Goal: Information Seeking & Learning: Learn about a topic

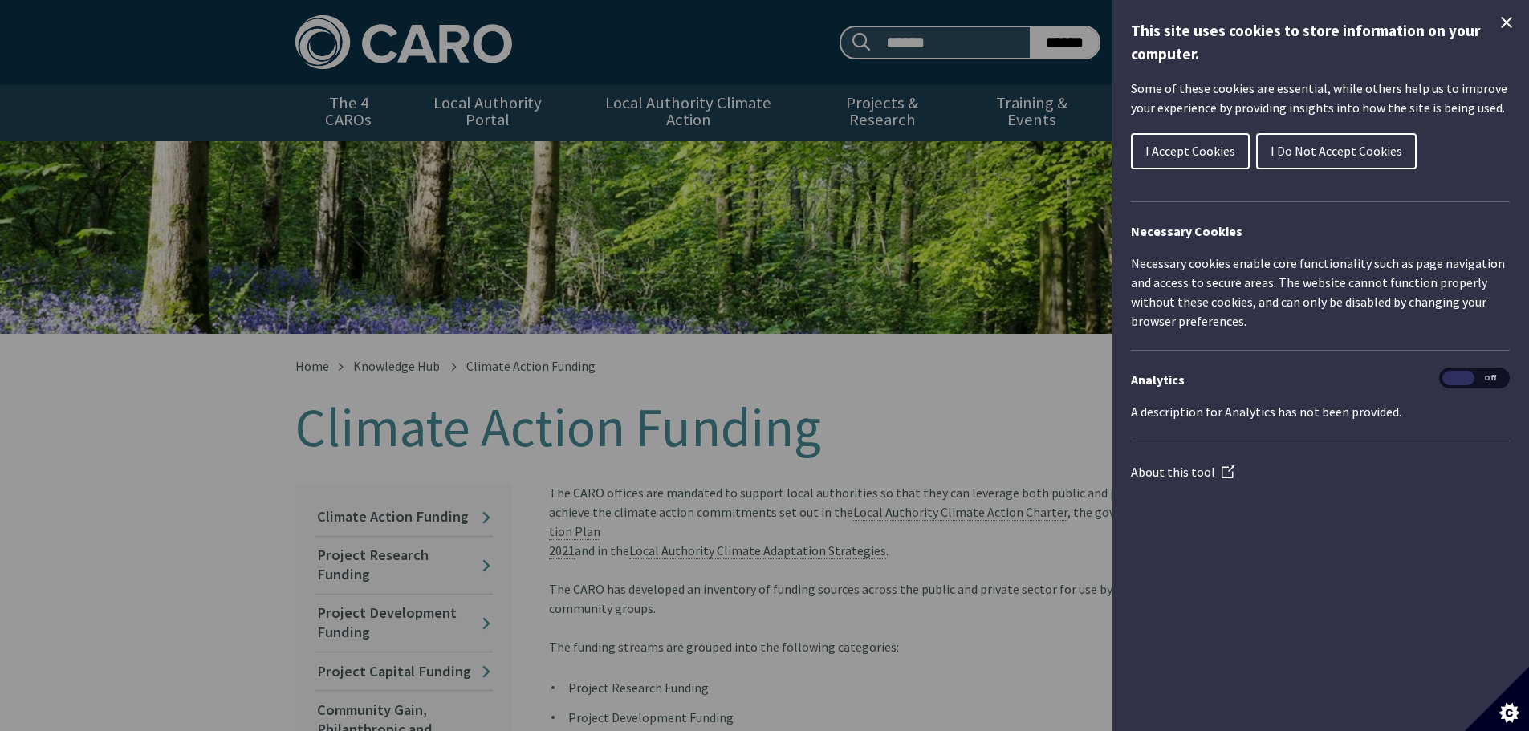
click at [1505, 24] on icon "Close Cookie Control" at bounding box center [1506, 22] width 11 height 11
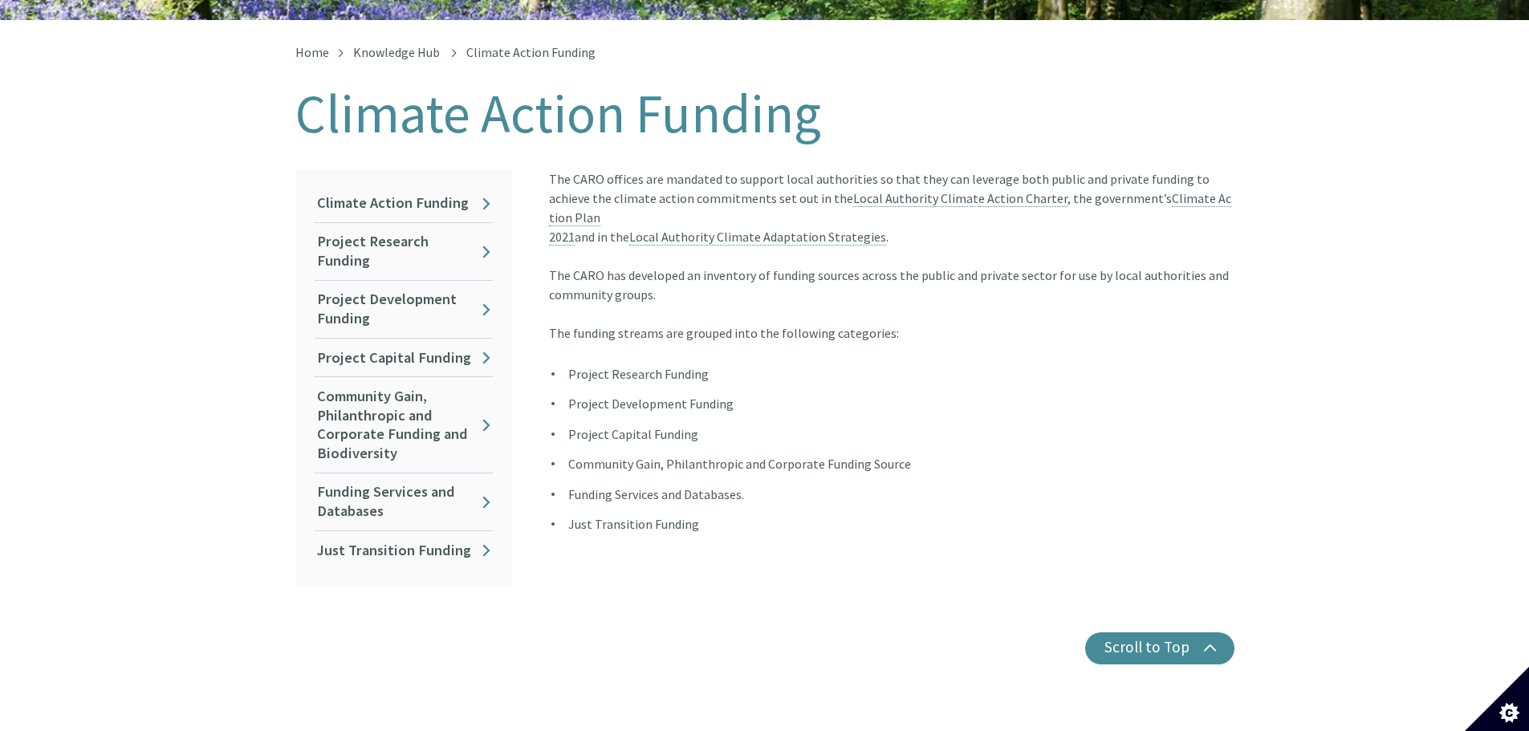
scroll to position [321, 0]
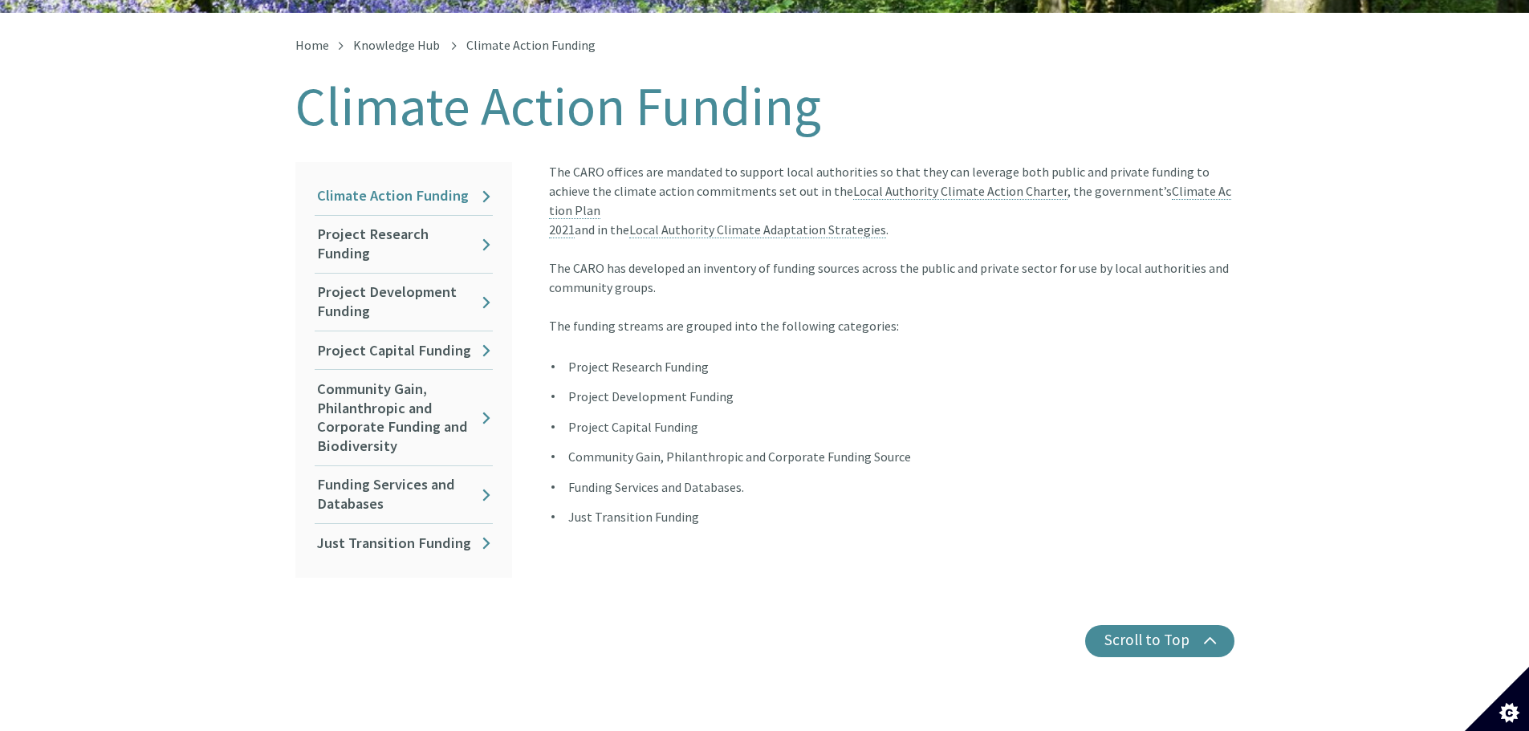
click at [467, 183] on link "Climate Action Funding" at bounding box center [404, 196] width 178 height 38
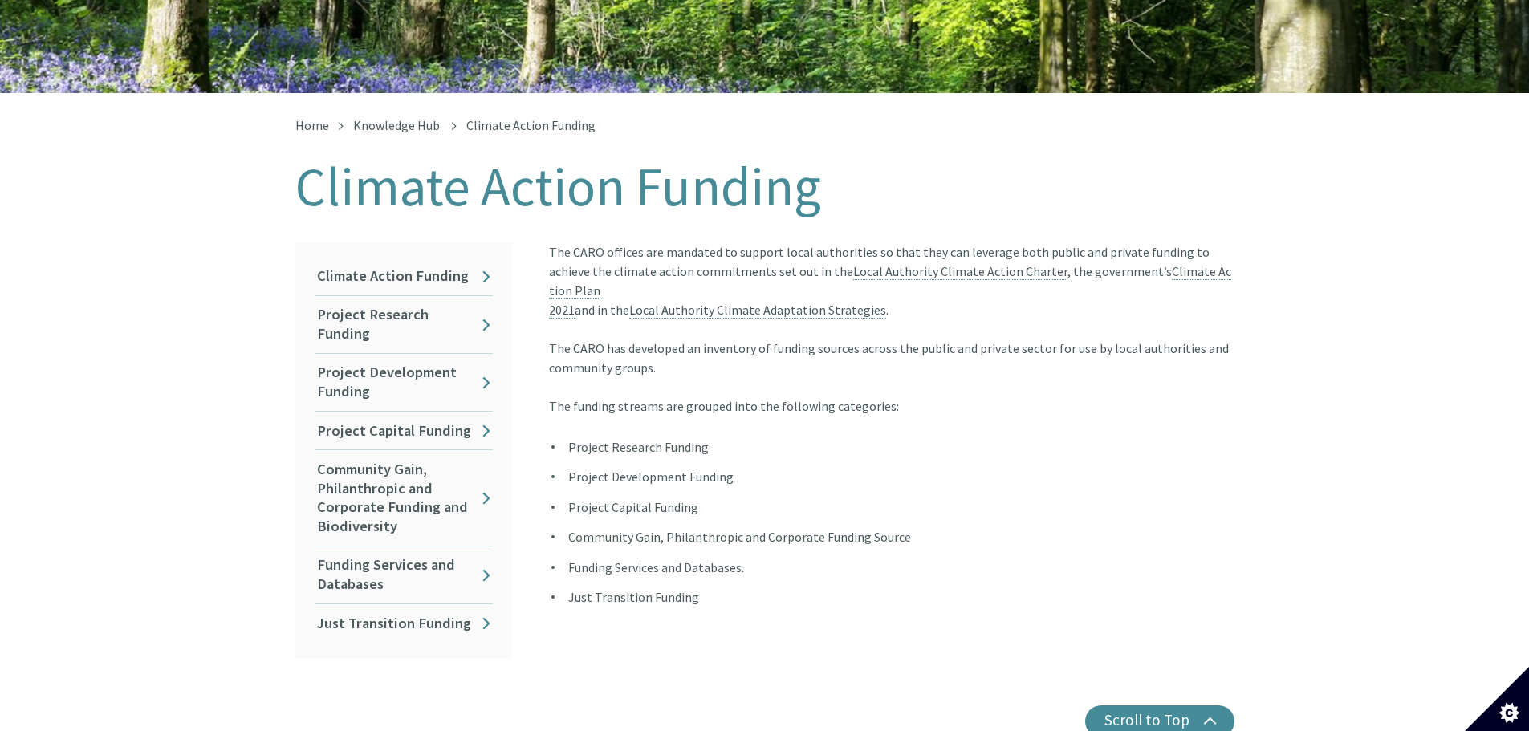
scroll to position [321, 0]
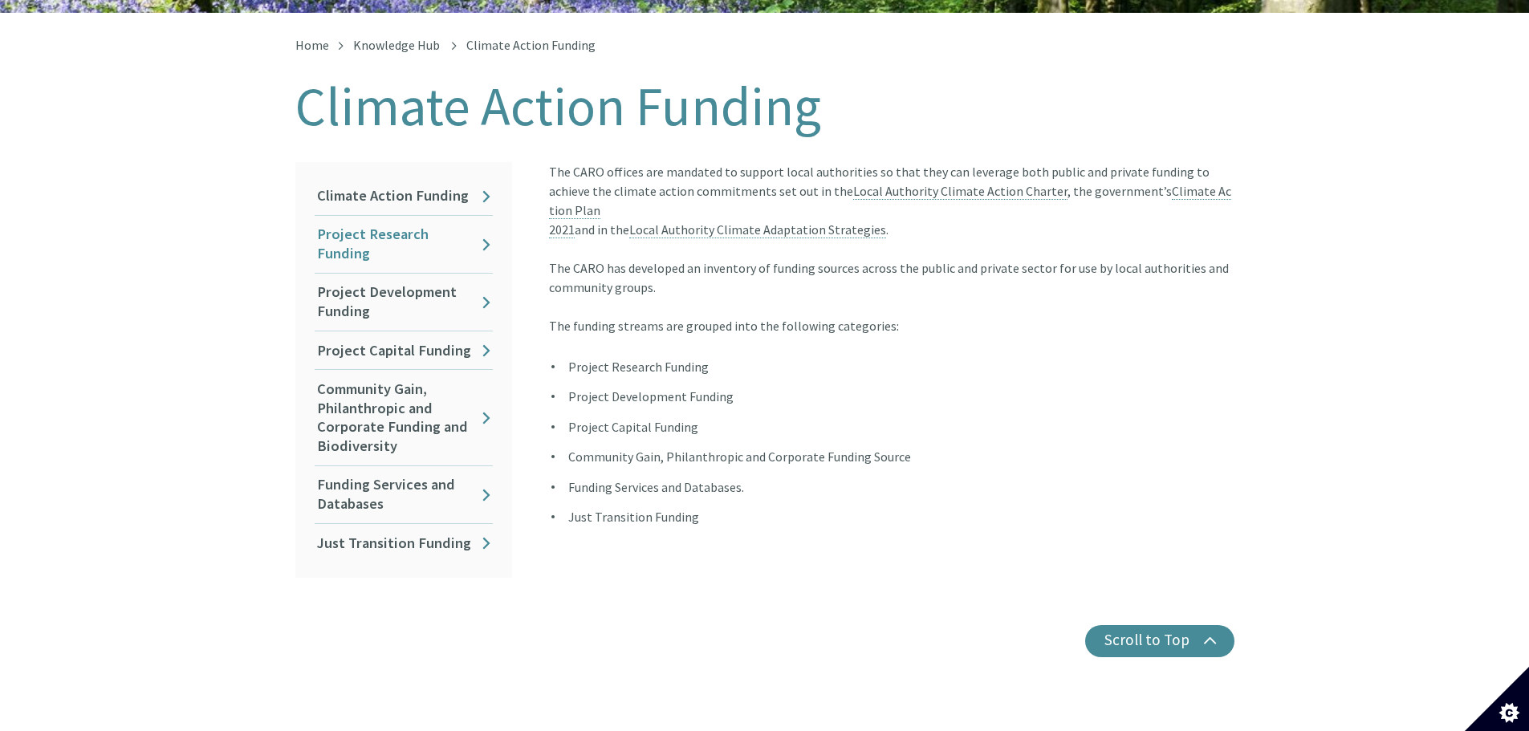
click at [455, 222] on link "Project Research Funding" at bounding box center [404, 244] width 178 height 57
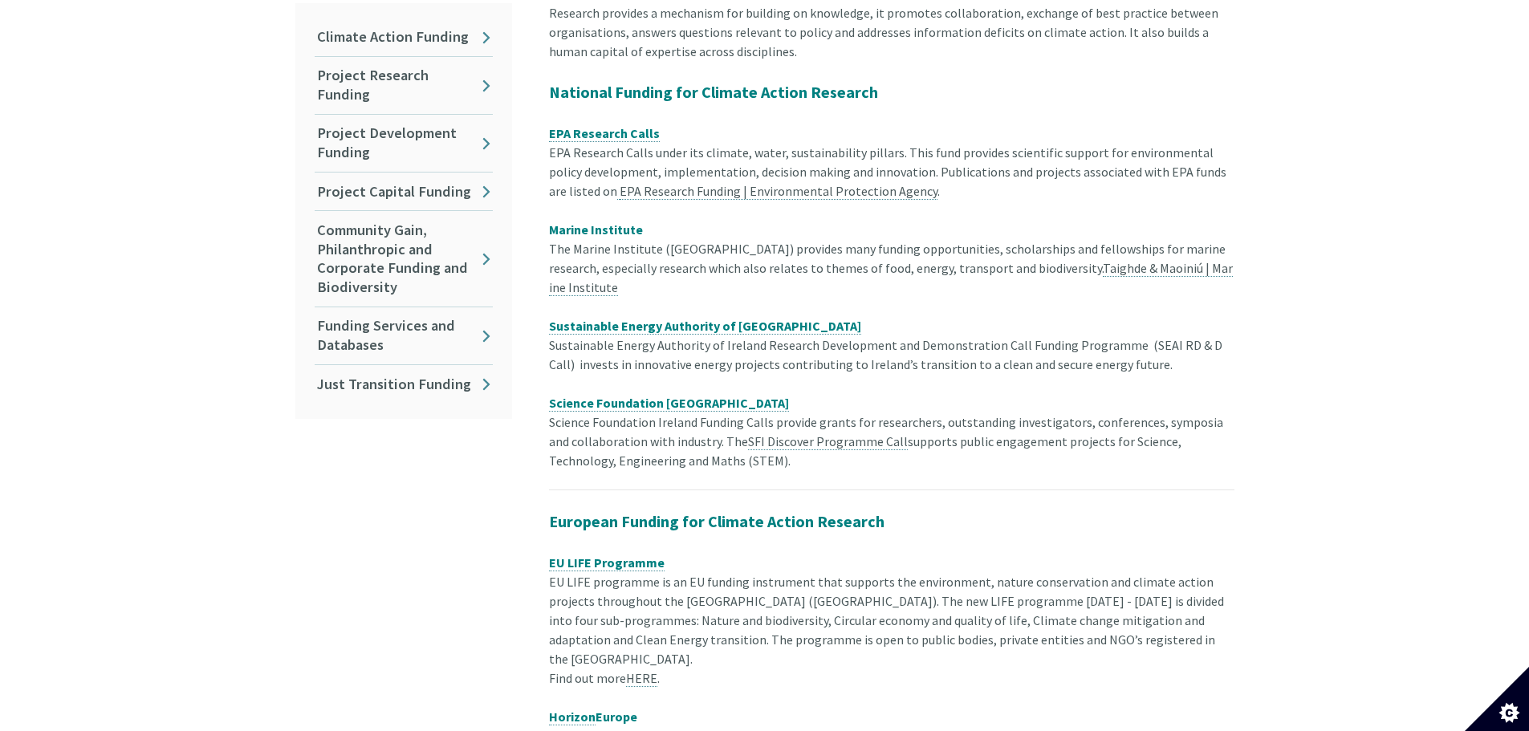
scroll to position [482, 0]
drag, startPoint x: 892, startPoint y: 309, endPoint x: 1166, endPoint y: 336, distance: 275.1
click at [1166, 336] on div "Sustainable Energy Authority of Ireland Sustainable Energy Authority of Ireland…" at bounding box center [892, 353] width 686 height 77
click at [1009, 352] on div "Sustainable Energy Authority of Ireland Sustainable Energy Authority of Ireland…" at bounding box center [892, 353] width 686 height 77
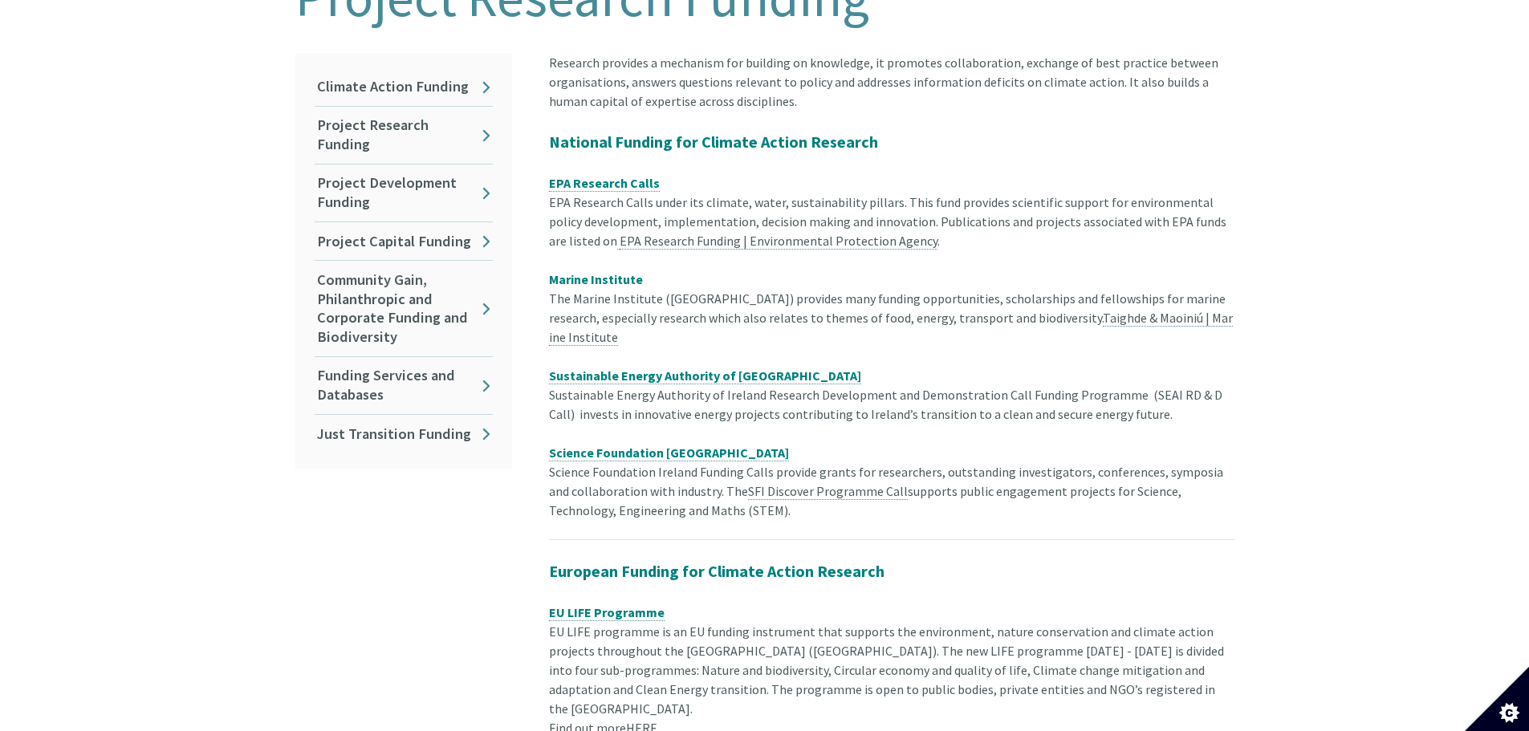
scroll to position [401, 0]
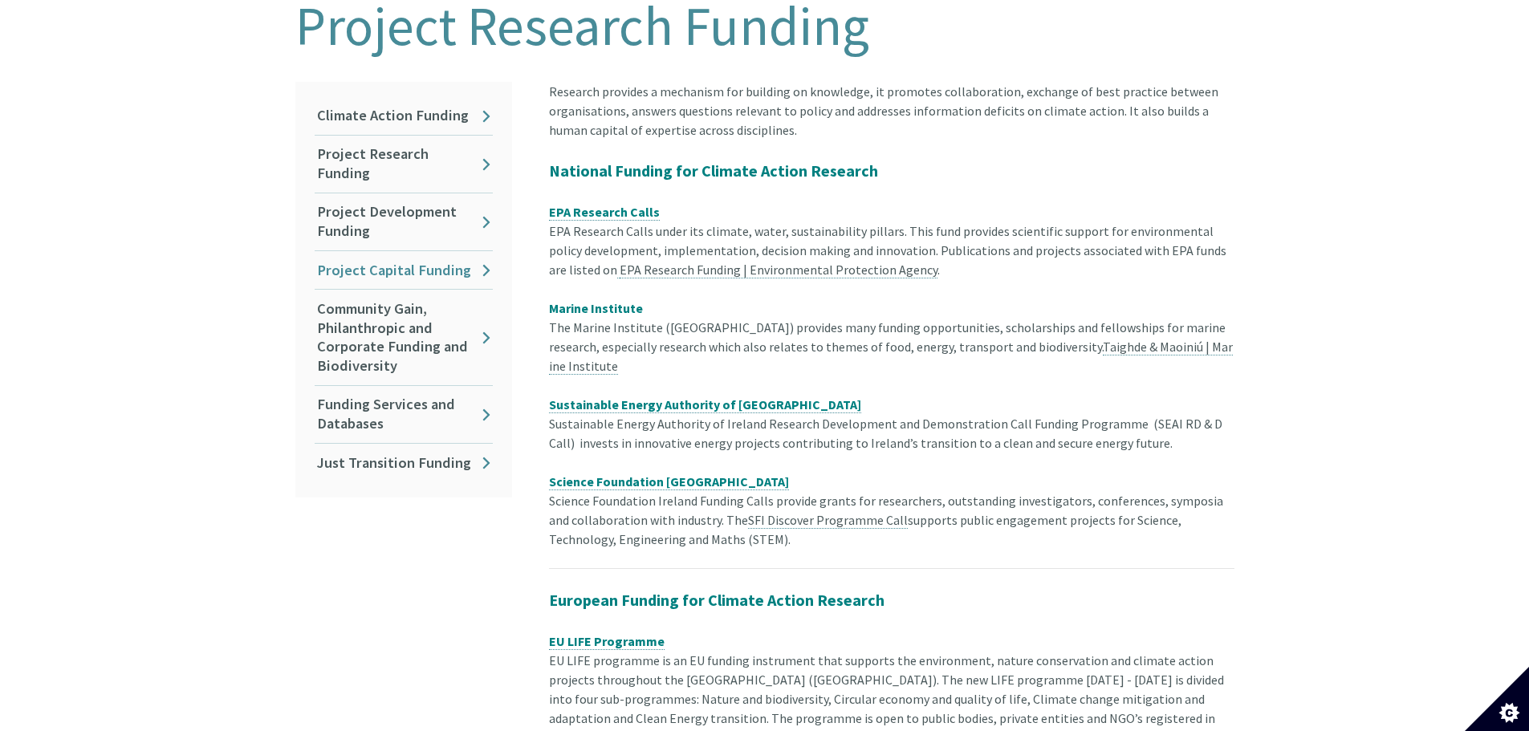
click at [464, 263] on link "Project Capital Funding" at bounding box center [404, 270] width 178 height 38
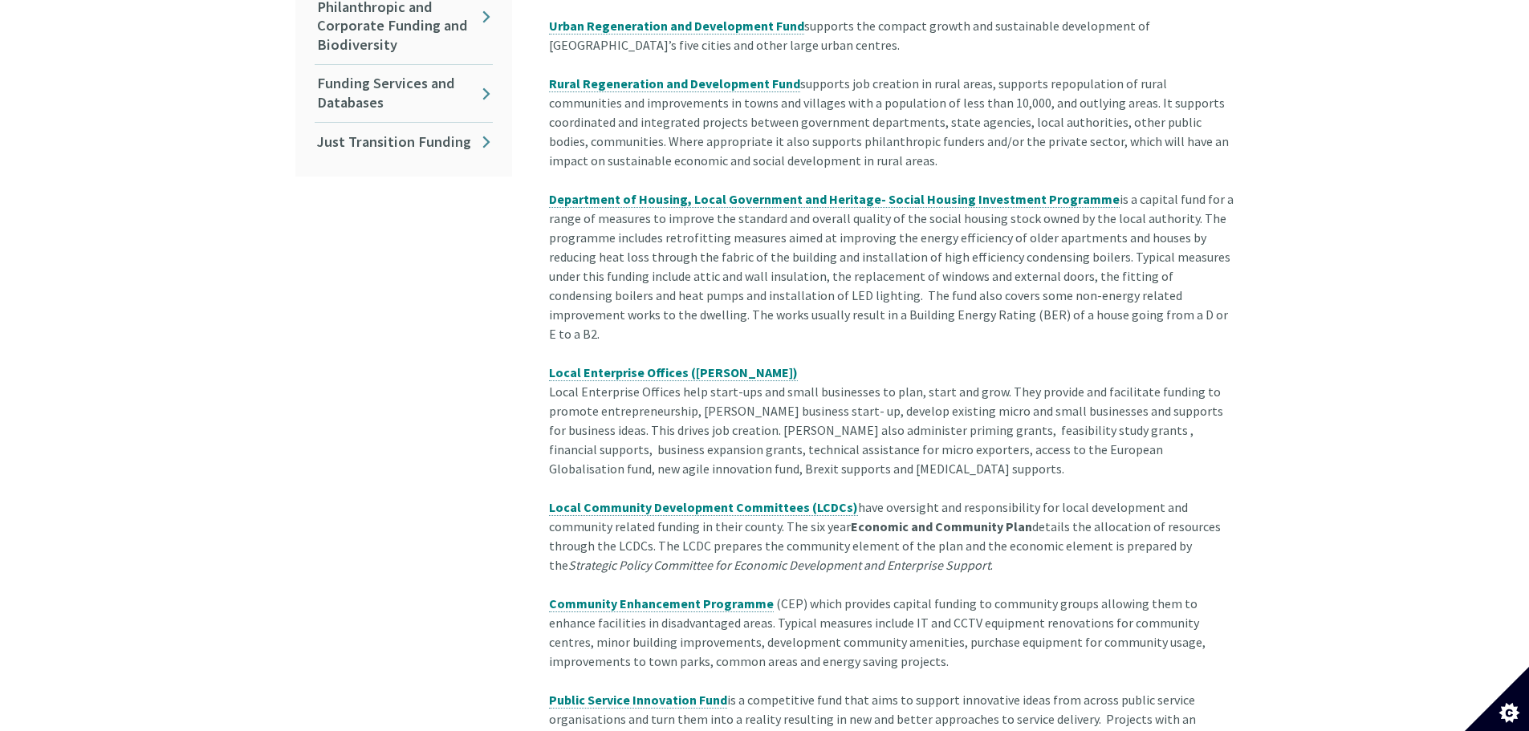
scroll to position [321, 0]
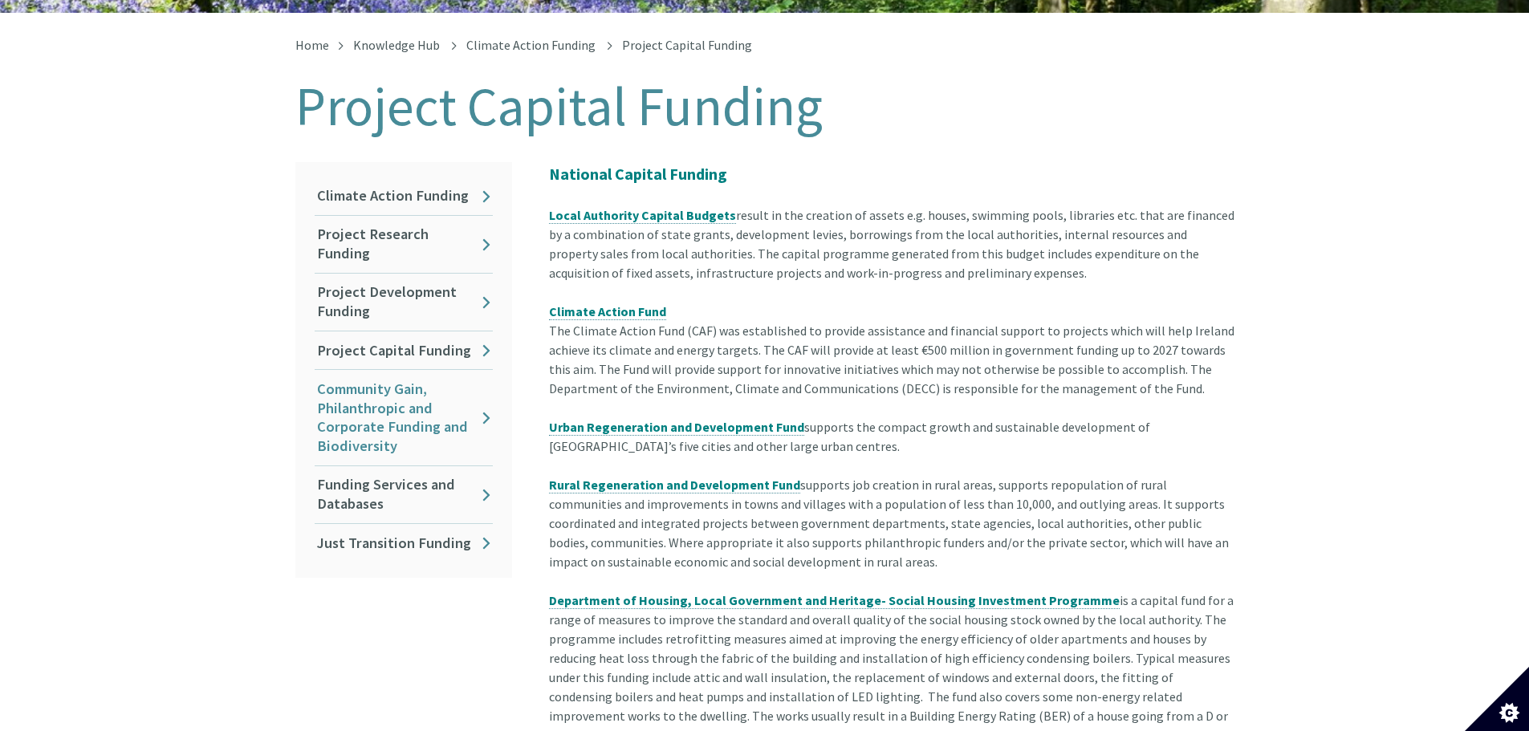
click at [486, 389] on link "Community Gain, Philanthropic and Corporate Funding and Biodiversity" at bounding box center [404, 418] width 178 height 96
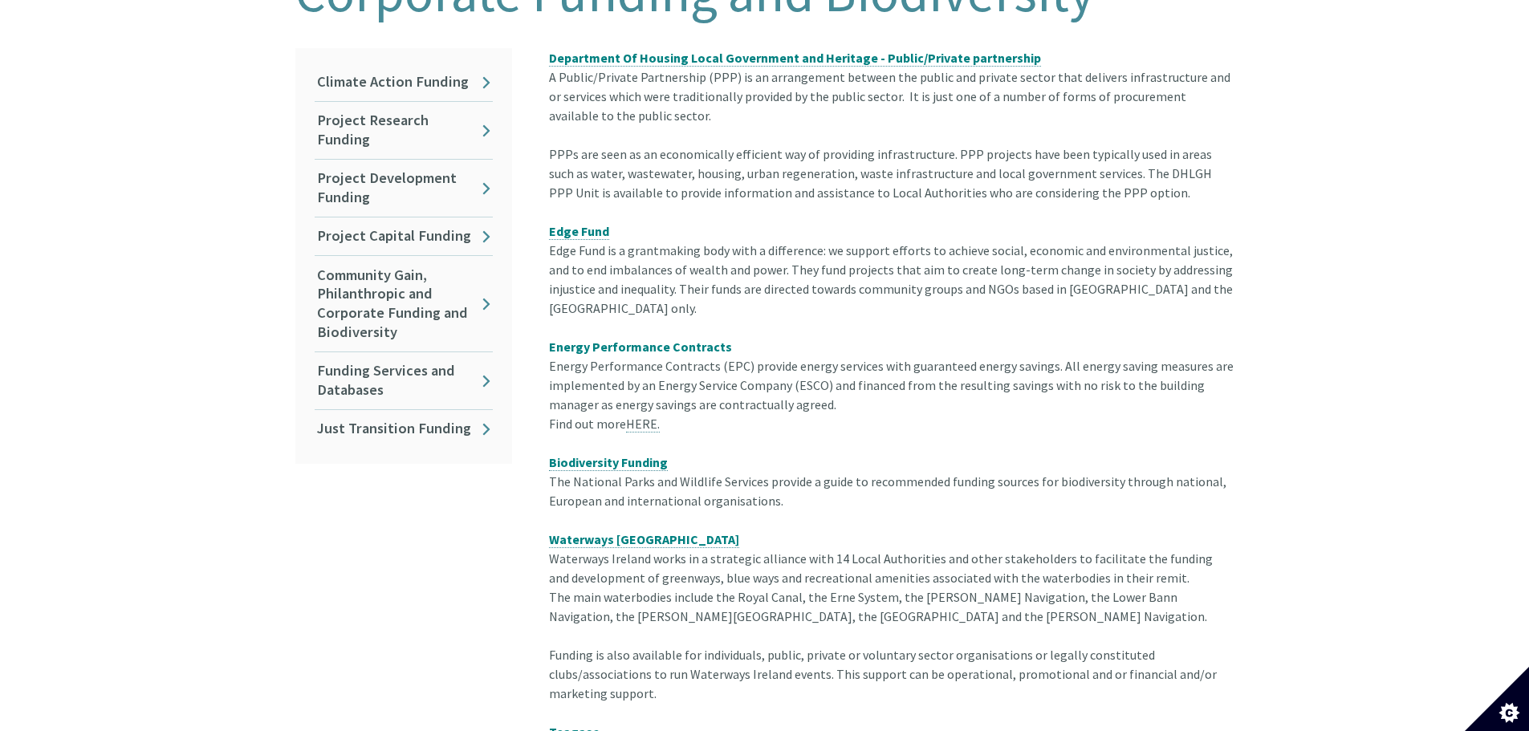
scroll to position [401, 0]
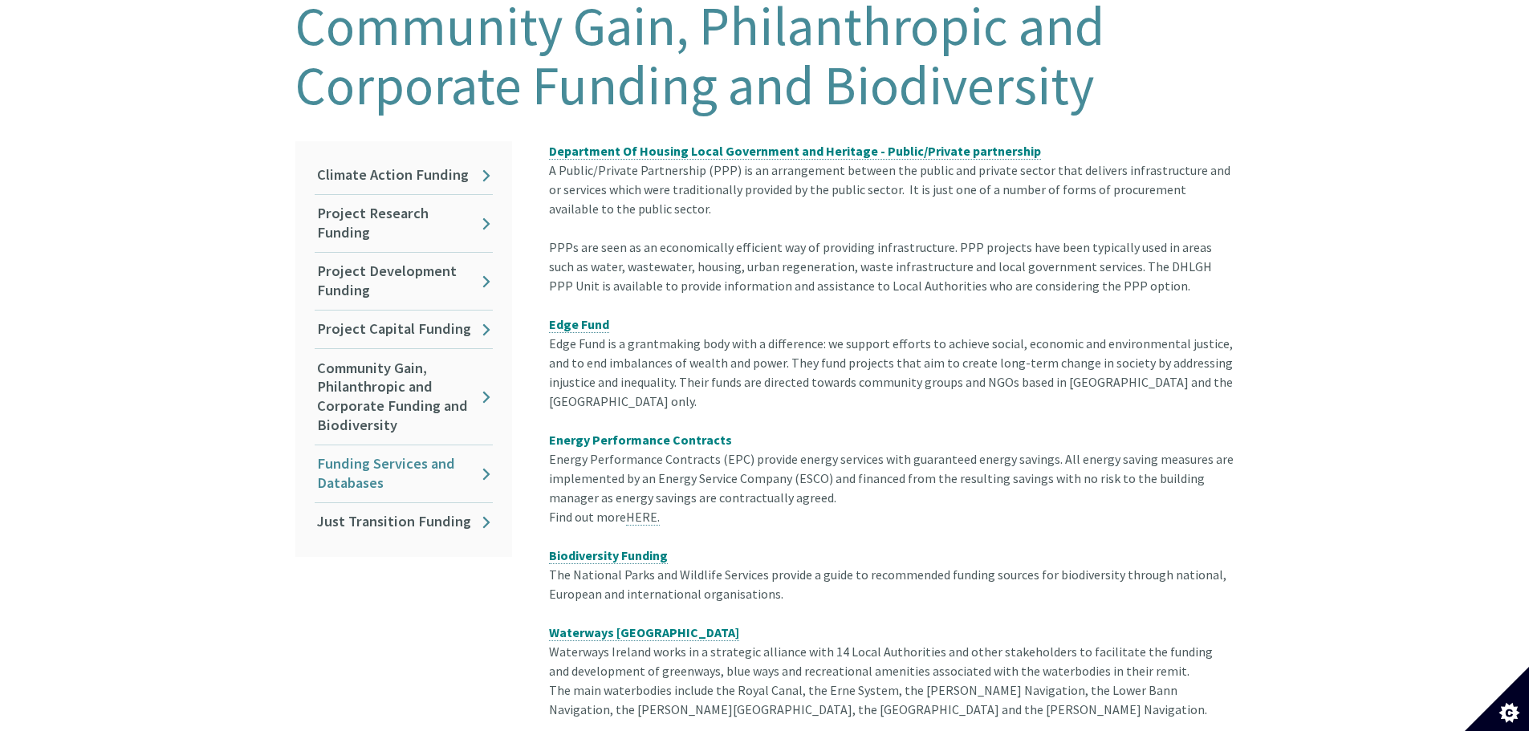
click at [448, 454] on link "Funding Services and Databases" at bounding box center [404, 474] width 178 height 57
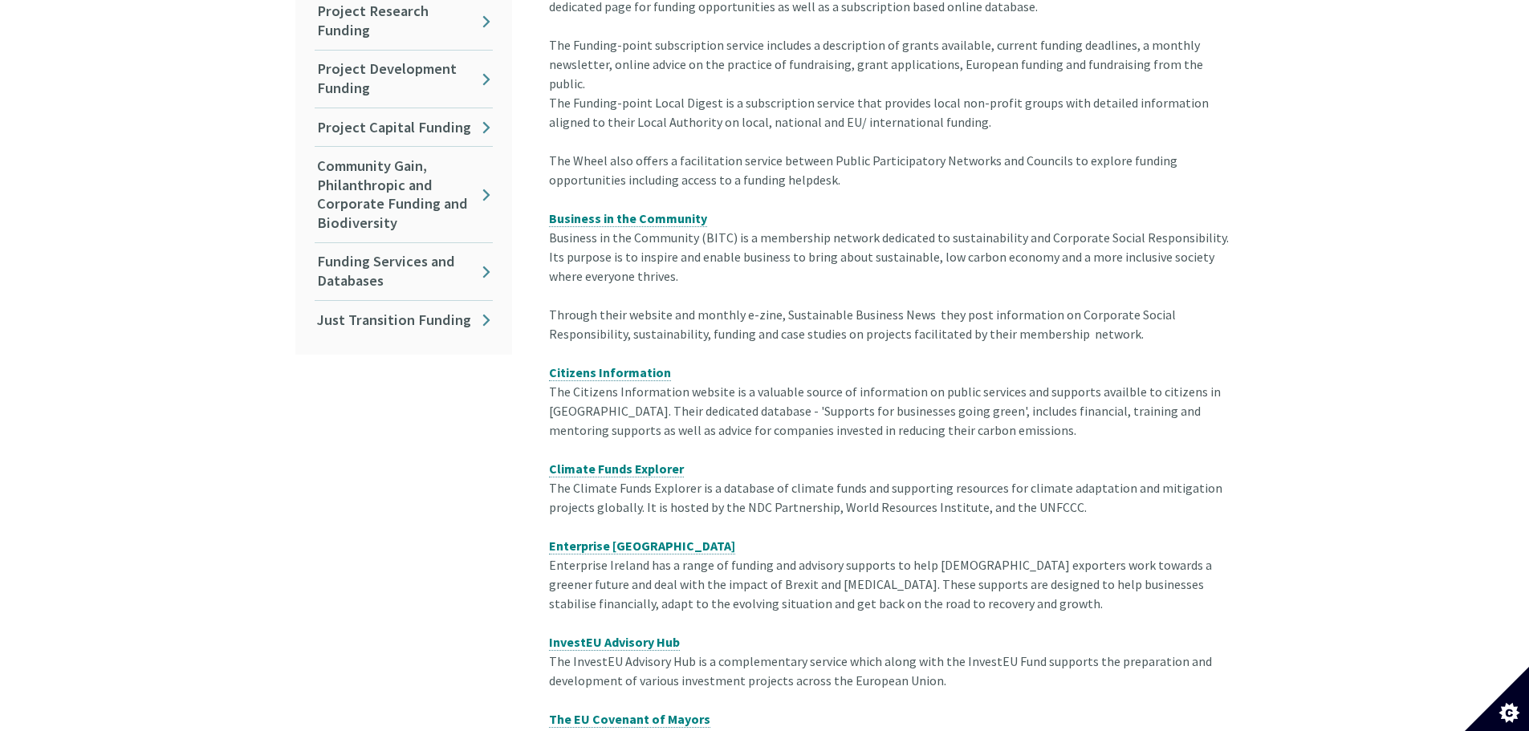
scroll to position [321, 0]
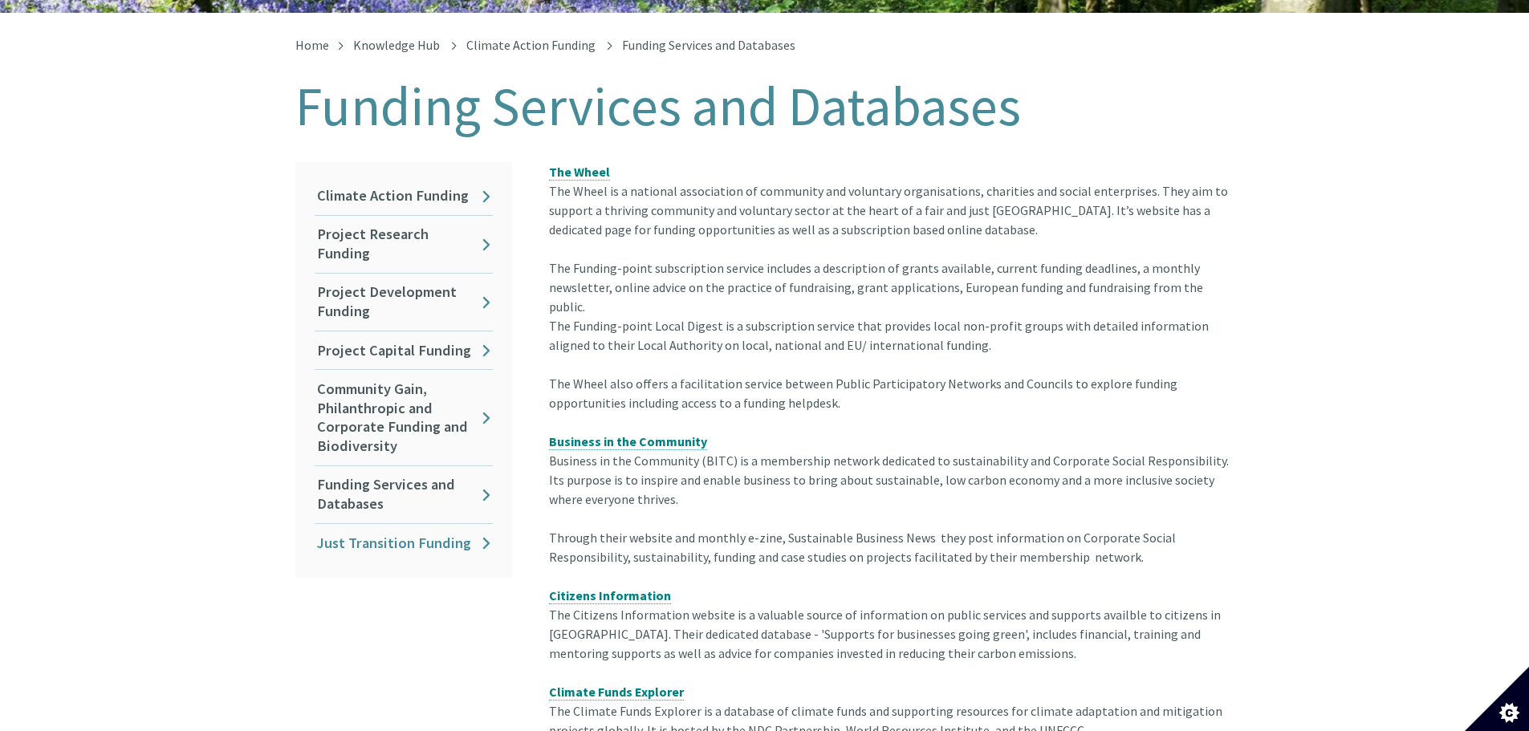
click at [455, 528] on link "Just Transition Funding" at bounding box center [404, 543] width 178 height 38
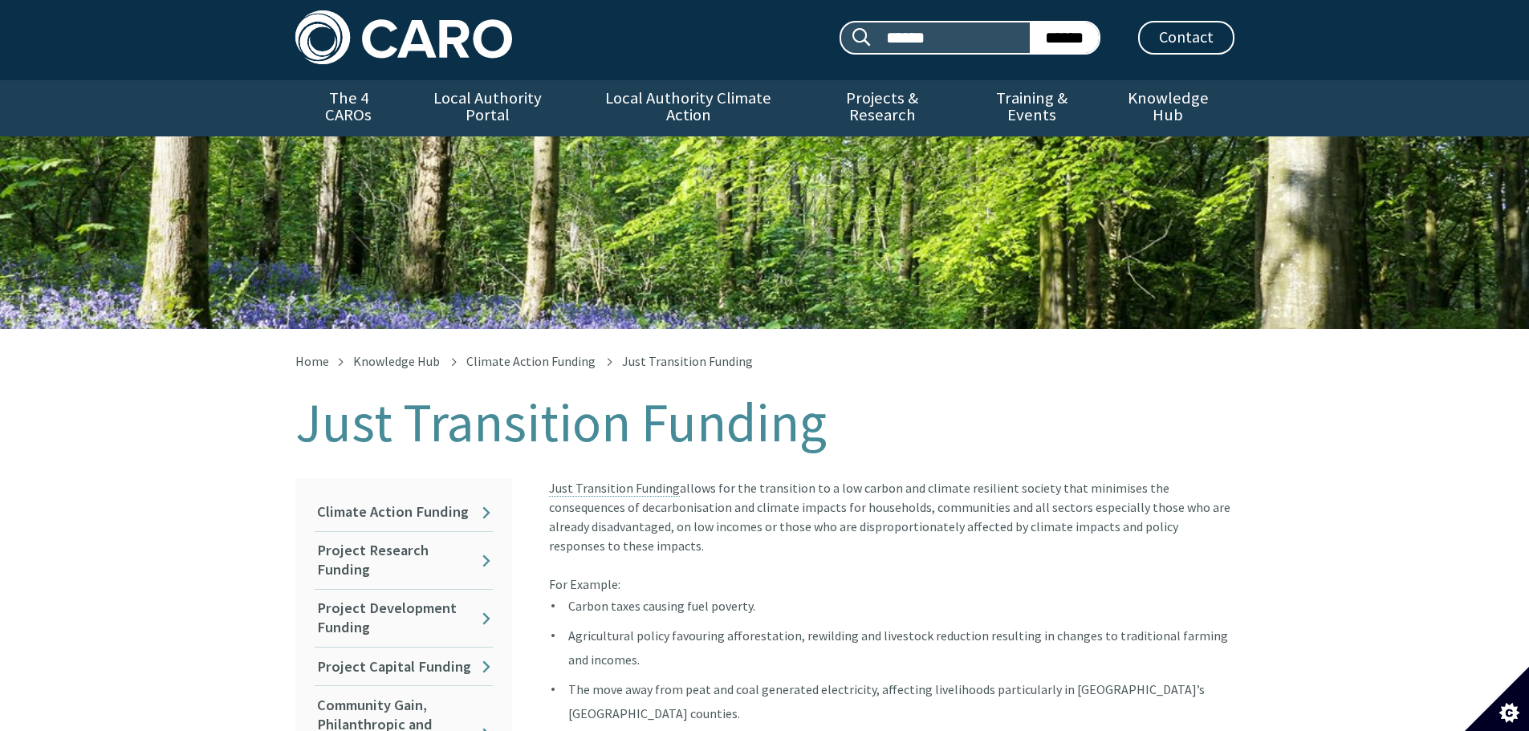
scroll to position [321, 0]
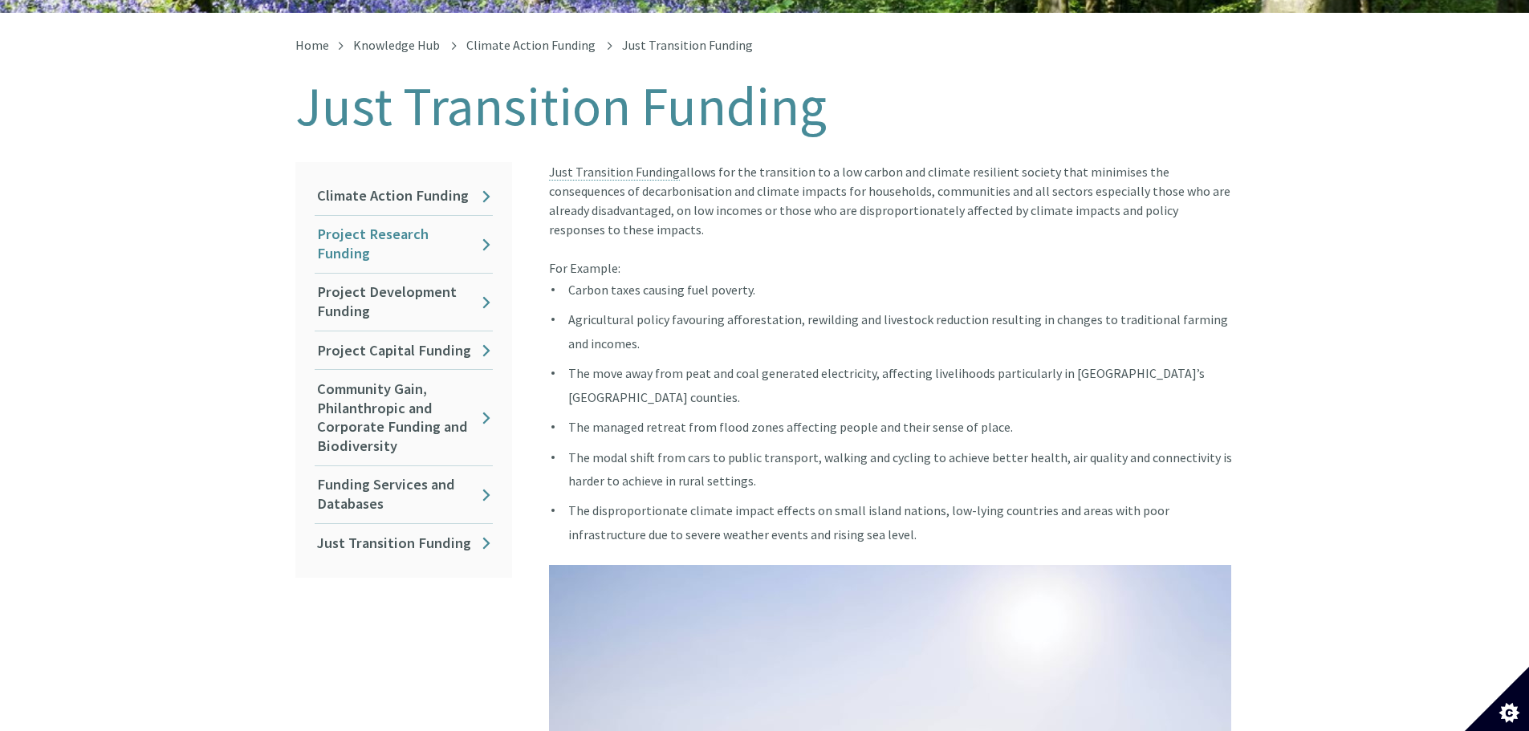
click at [427, 218] on link "Project Research Funding" at bounding box center [404, 244] width 178 height 57
